Goal: Transaction & Acquisition: Purchase product/service

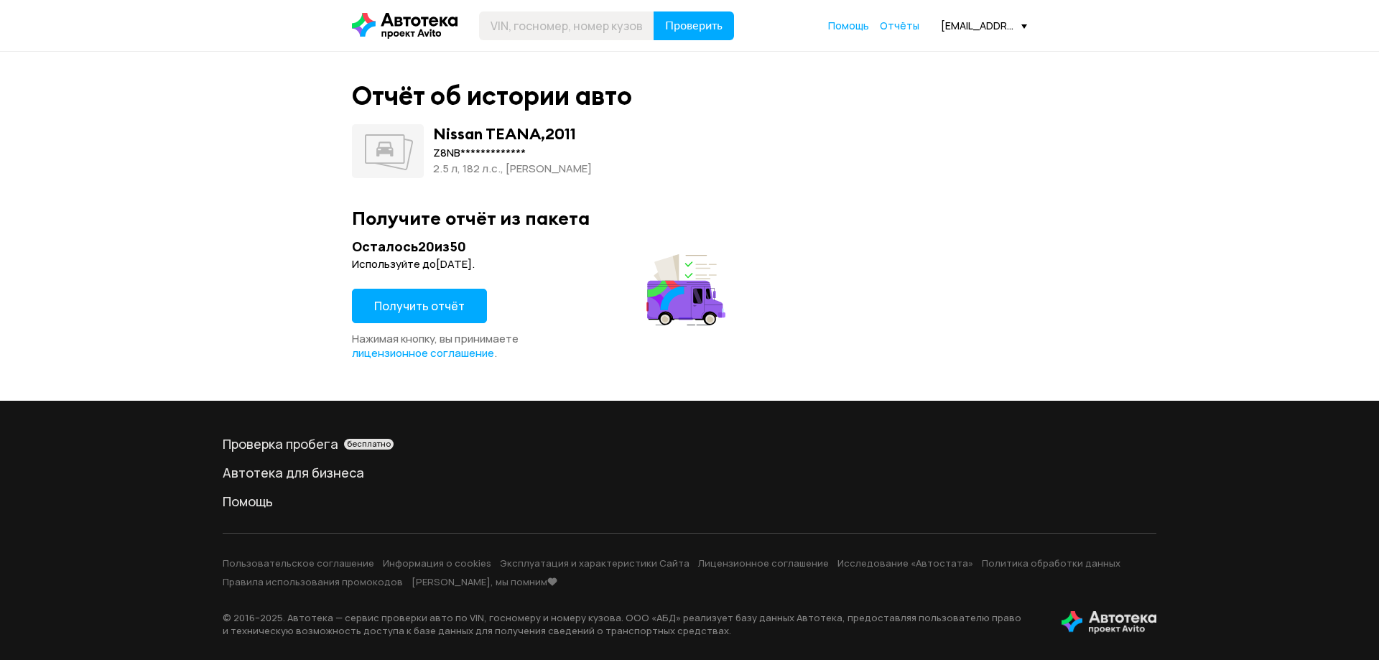
click at [430, 302] on span "Получить отчёт" at bounding box center [419, 306] width 90 height 16
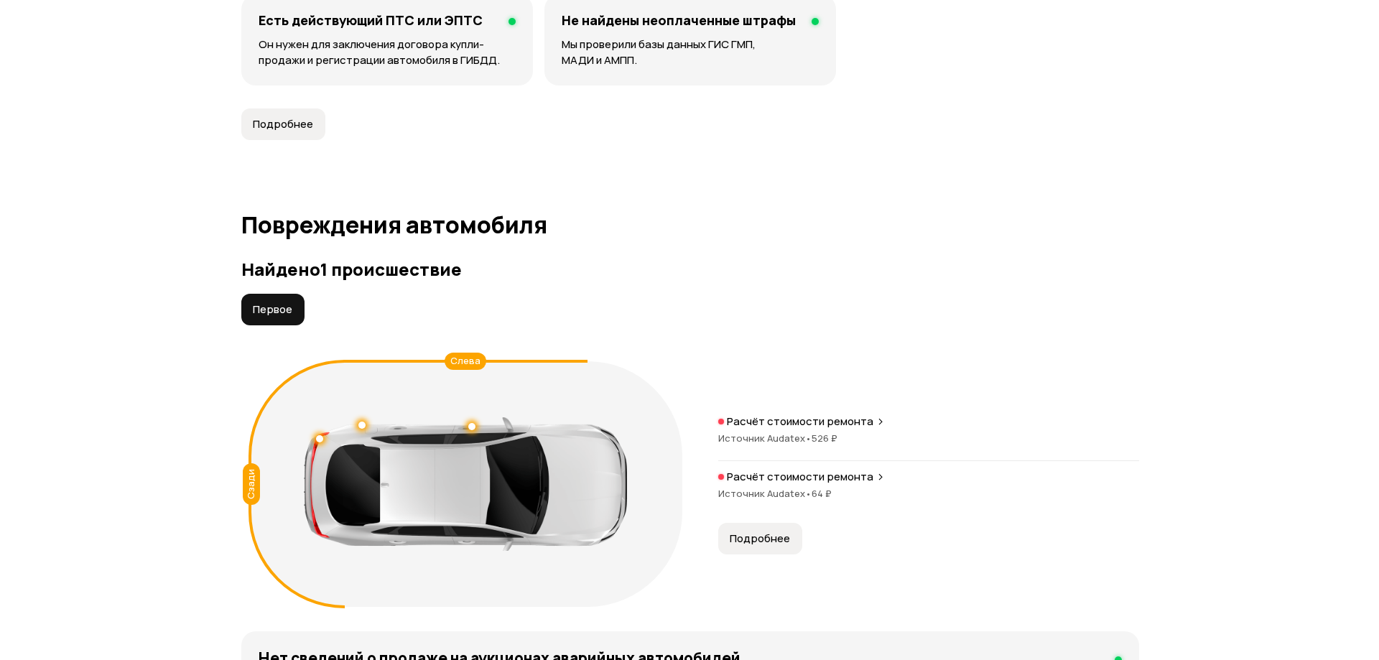
scroll to position [1508, 0]
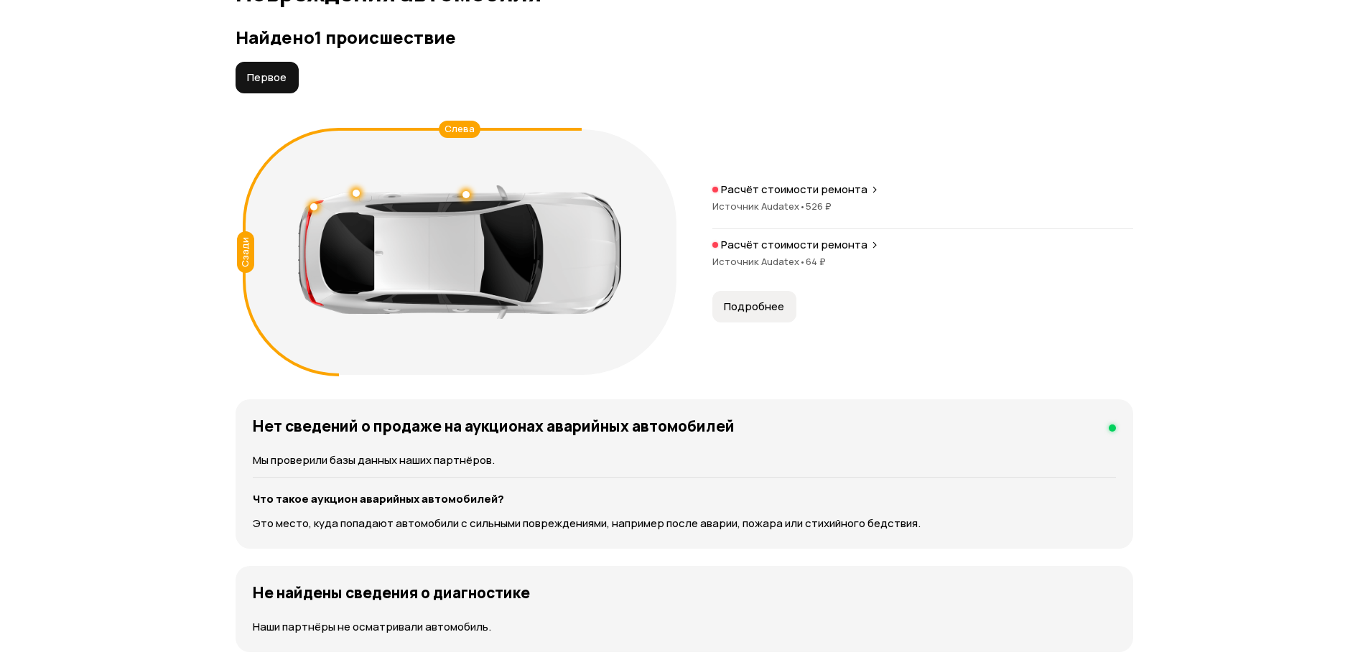
click at [749, 303] on span "Подробнее" at bounding box center [754, 307] width 60 height 14
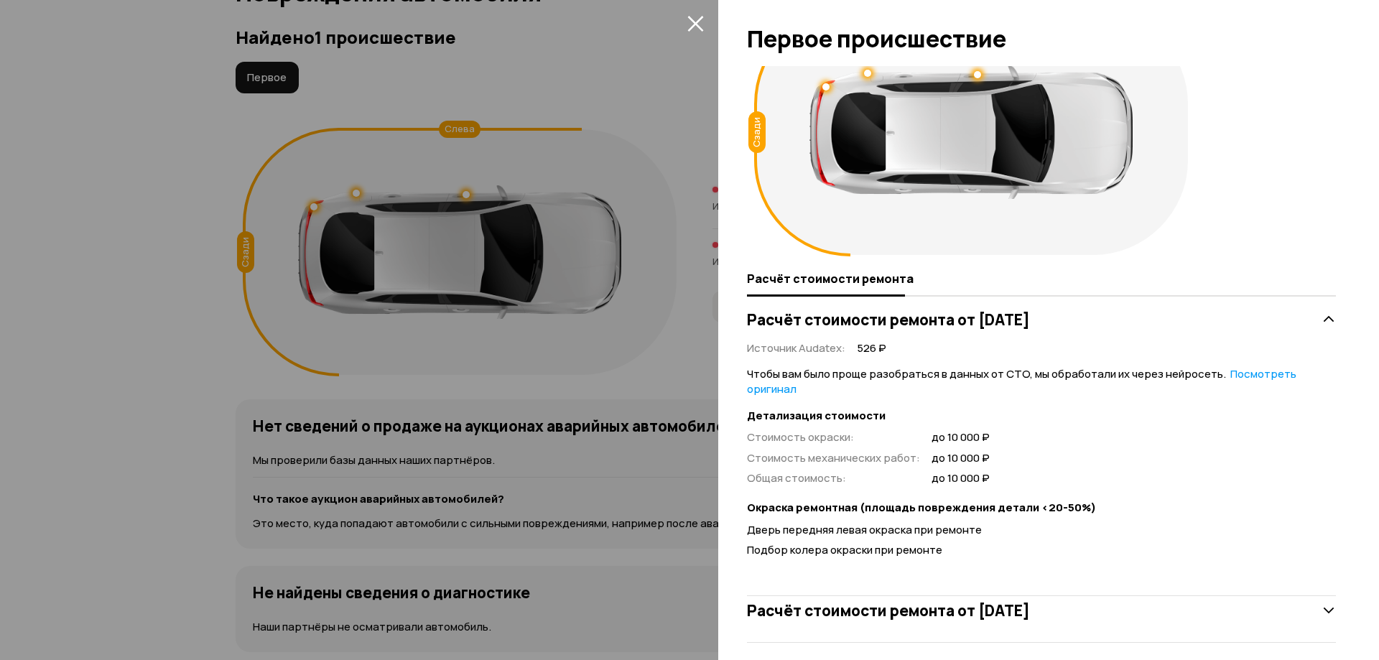
scroll to position [75, 0]
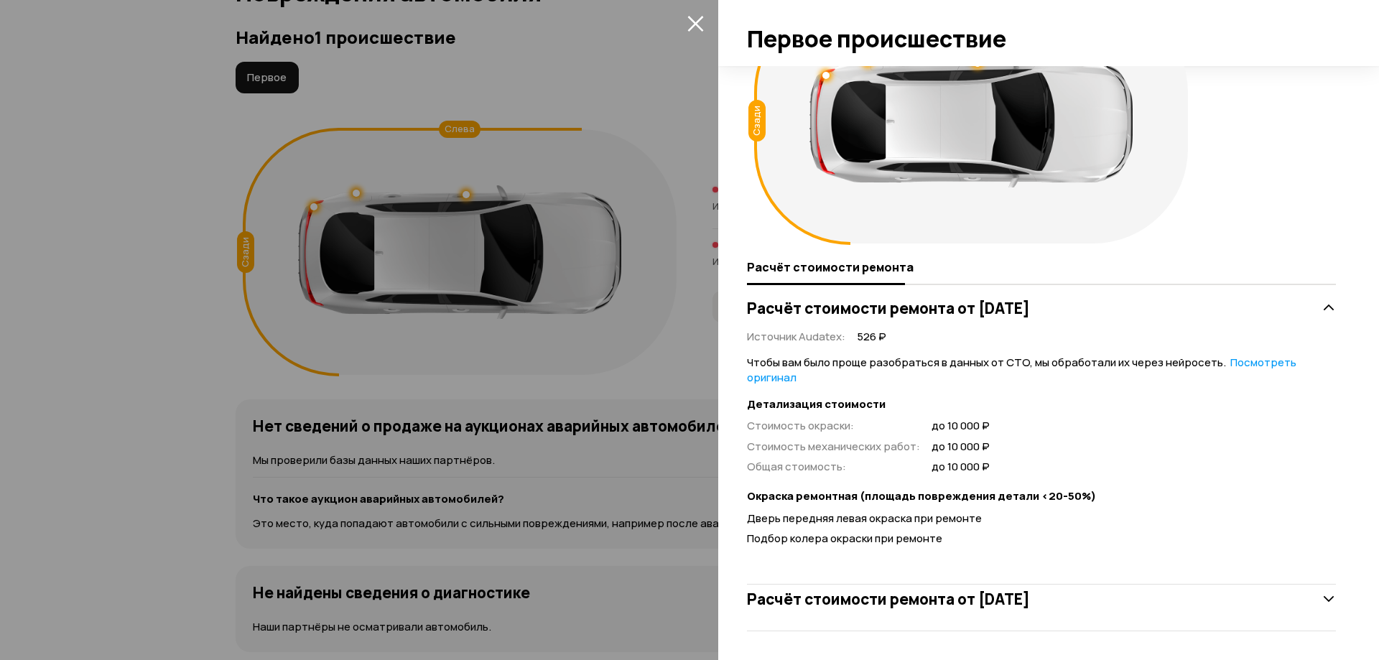
click at [1322, 598] on icon at bounding box center [1329, 599] width 14 height 14
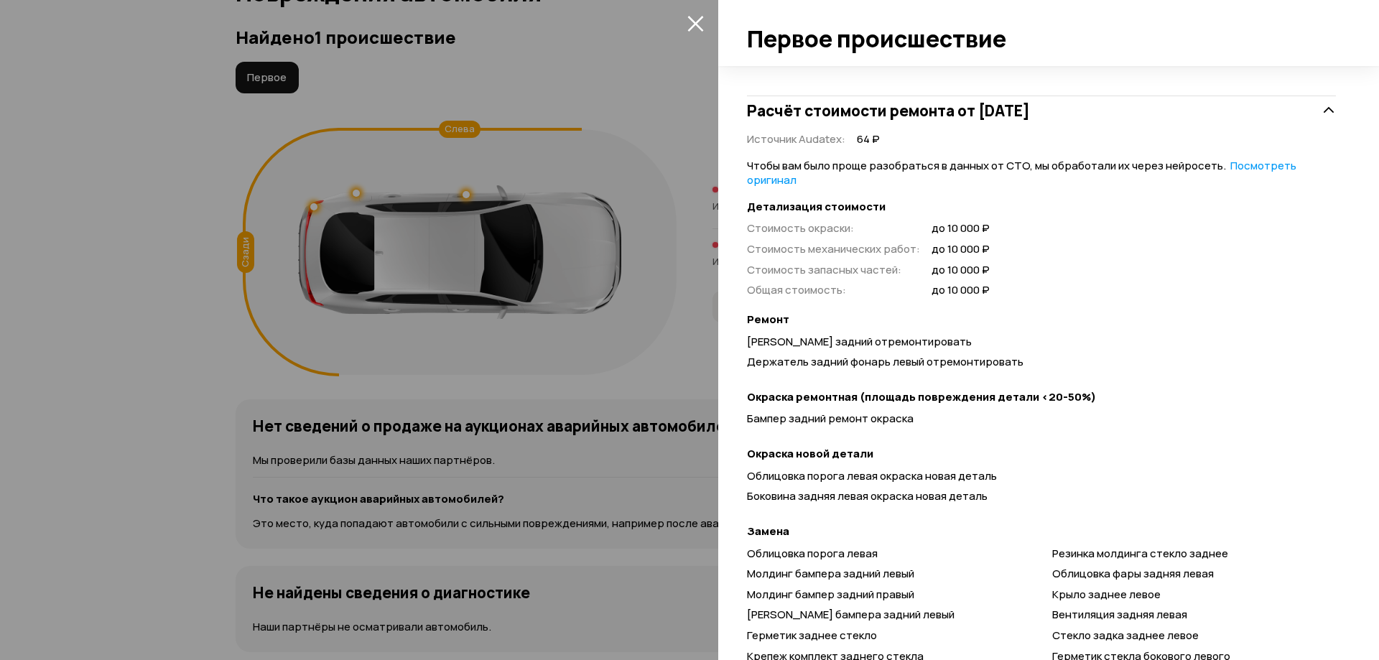
scroll to position [562, 0]
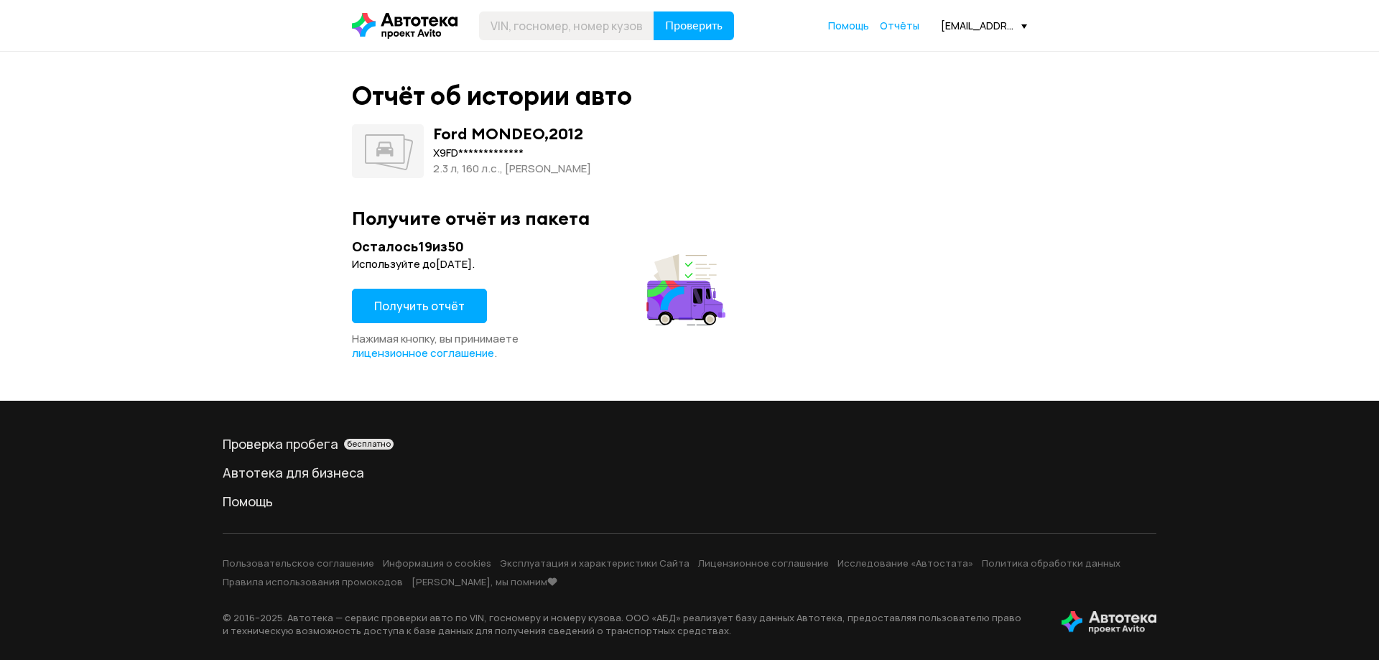
click at [430, 314] on button "Получить отчёт" at bounding box center [419, 306] width 135 height 34
